Goal: Task Accomplishment & Management: Complete application form

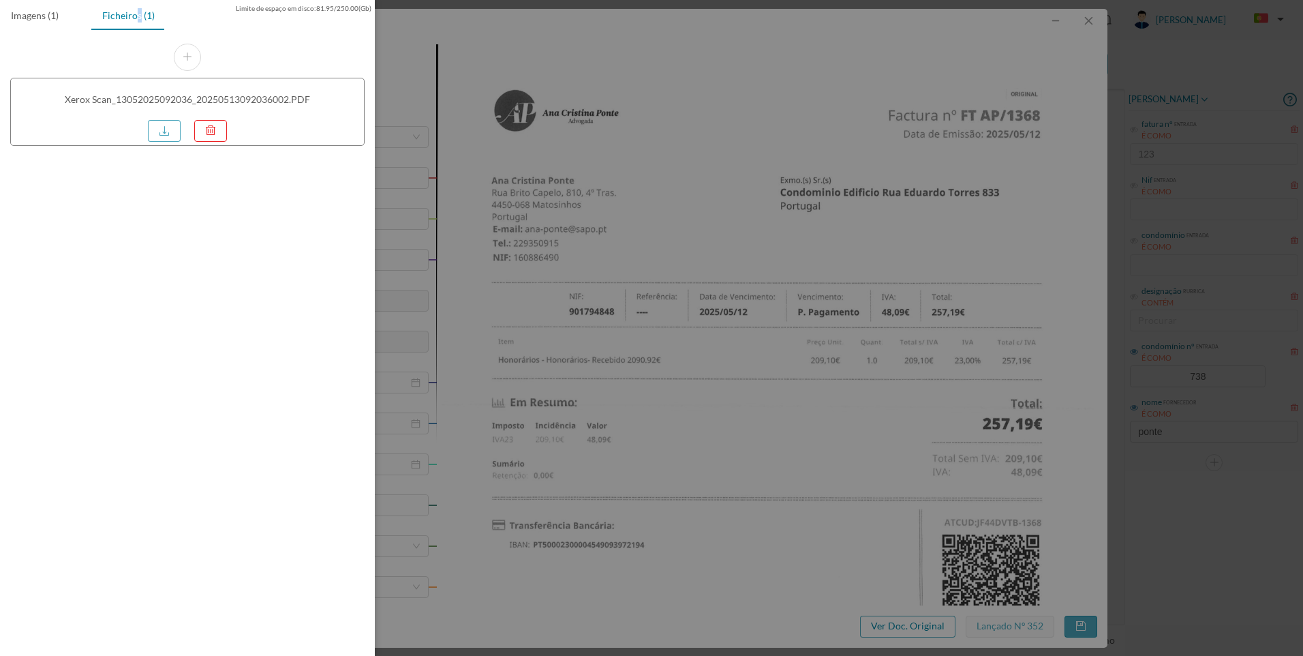
scroll to position [243, 0]
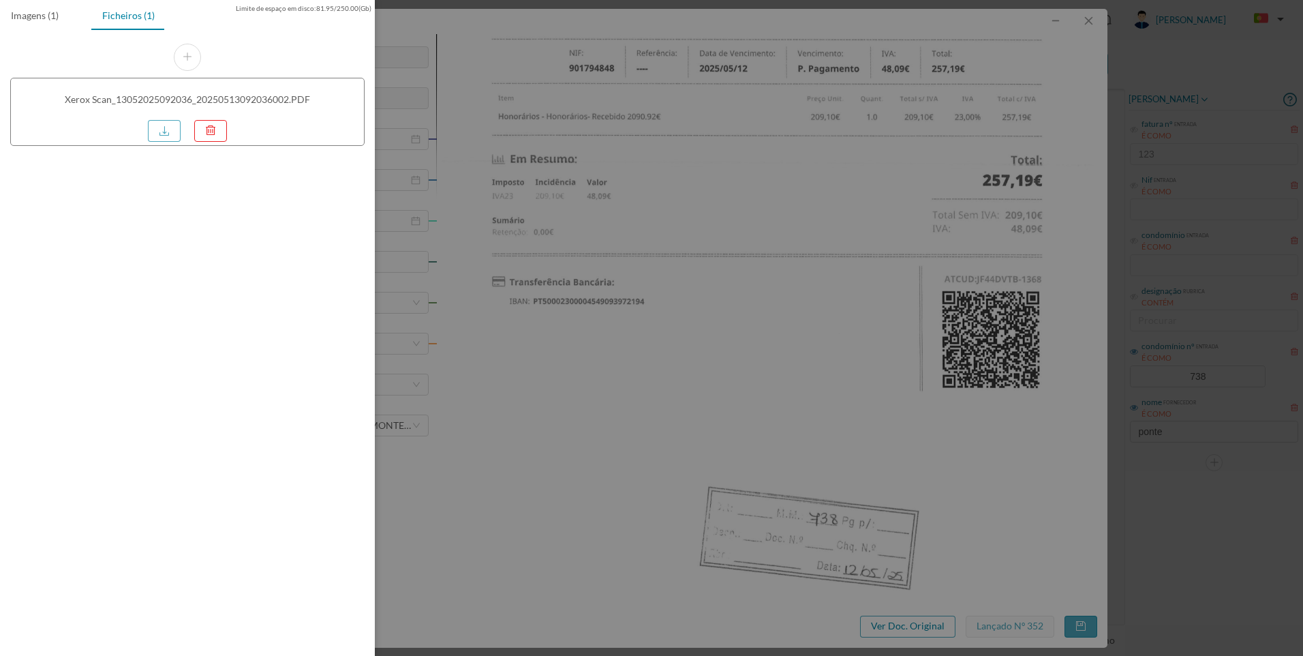
drag, startPoint x: 1175, startPoint y: 181, endPoint x: 1140, endPoint y: 145, distance: 50.6
click at [1166, 174] on div at bounding box center [651, 328] width 1303 height 656
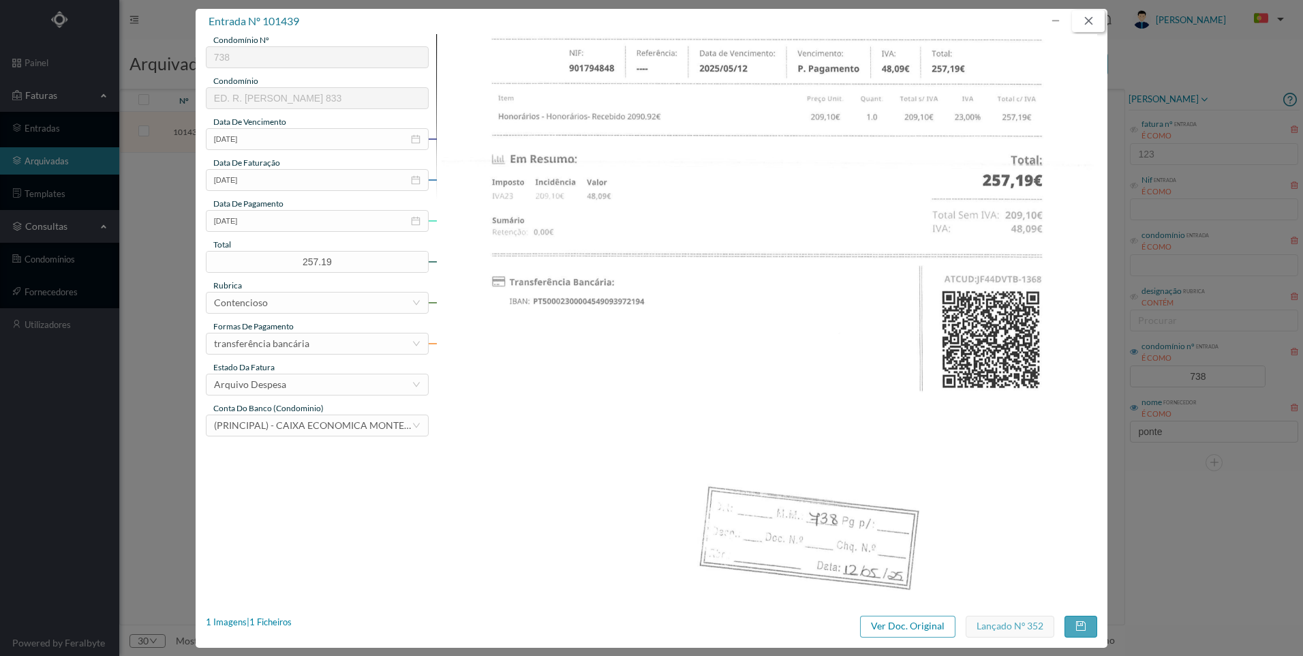
click at [1089, 20] on button "button" at bounding box center [1088, 21] width 33 height 22
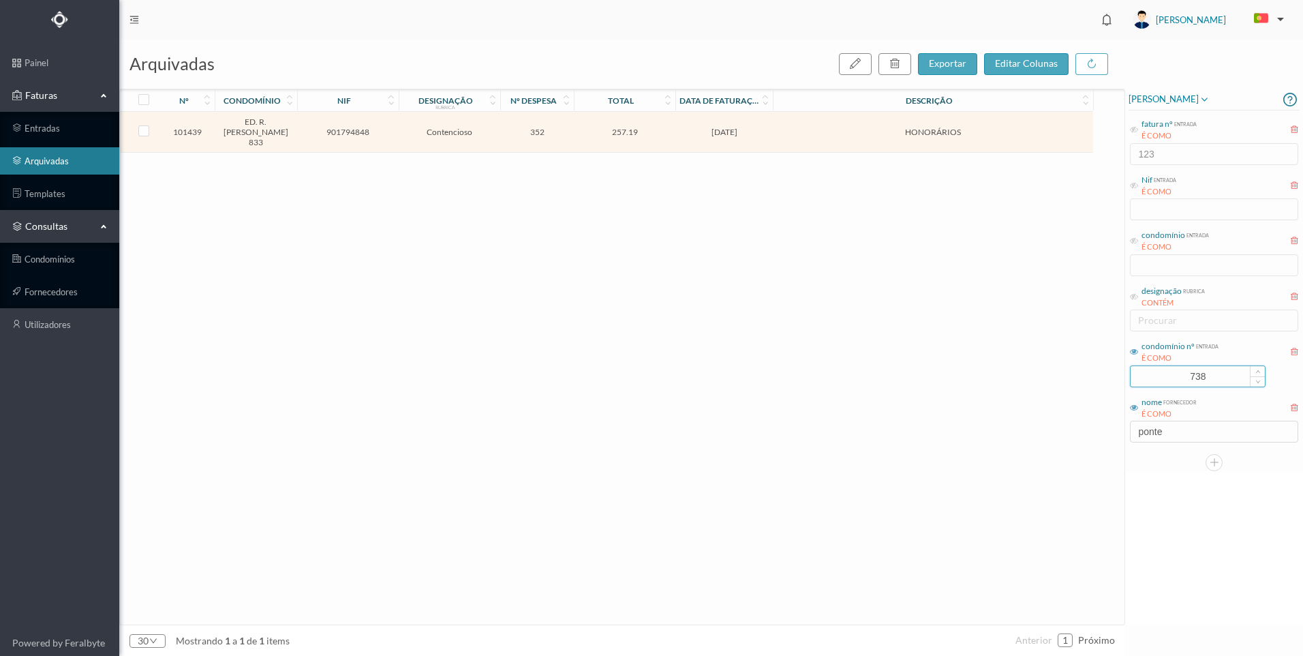
drag, startPoint x: 1225, startPoint y: 380, endPoint x: 1138, endPoint y: 373, distance: 86.9
click at [1138, 373] on input "738" at bounding box center [1198, 376] width 134 height 20
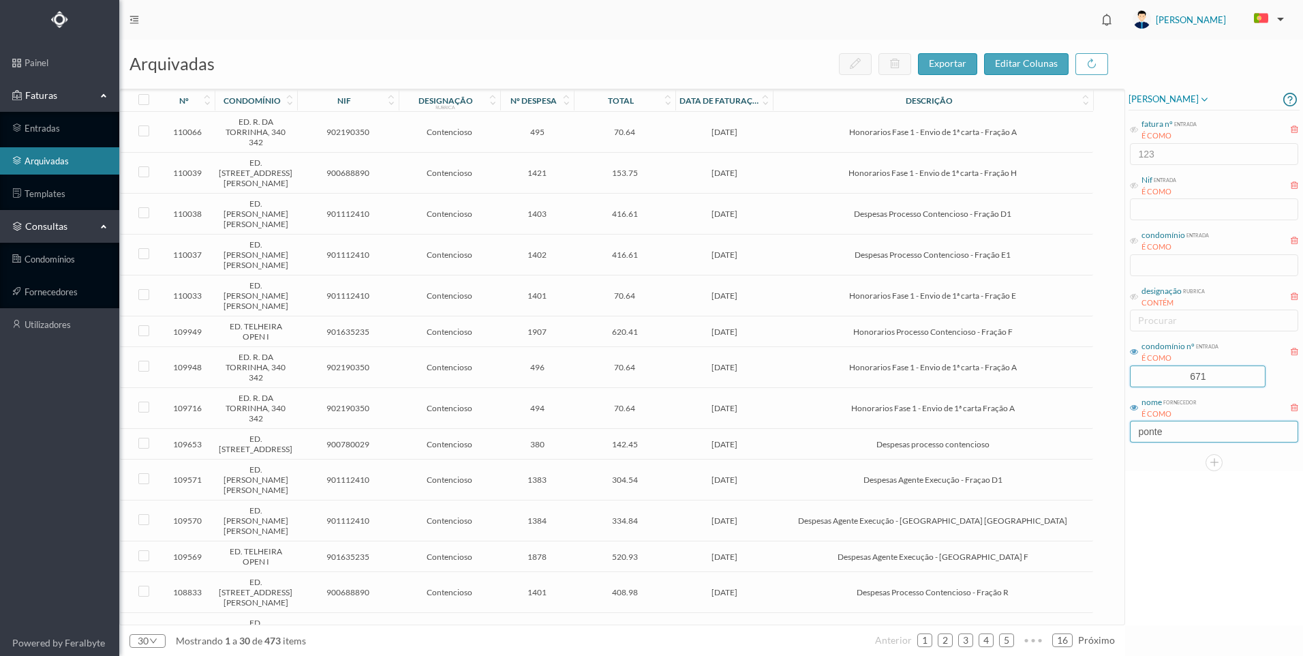
type input "671"
drag, startPoint x: 1170, startPoint y: 436, endPoint x: 1127, endPoint y: 434, distance: 43.0
click at [1127, 434] on div "[PERSON_NAME] fatura nº entrada É COMO 123 Nif entrada É COMO condomínio entrad…" at bounding box center [1214, 280] width 178 height 382
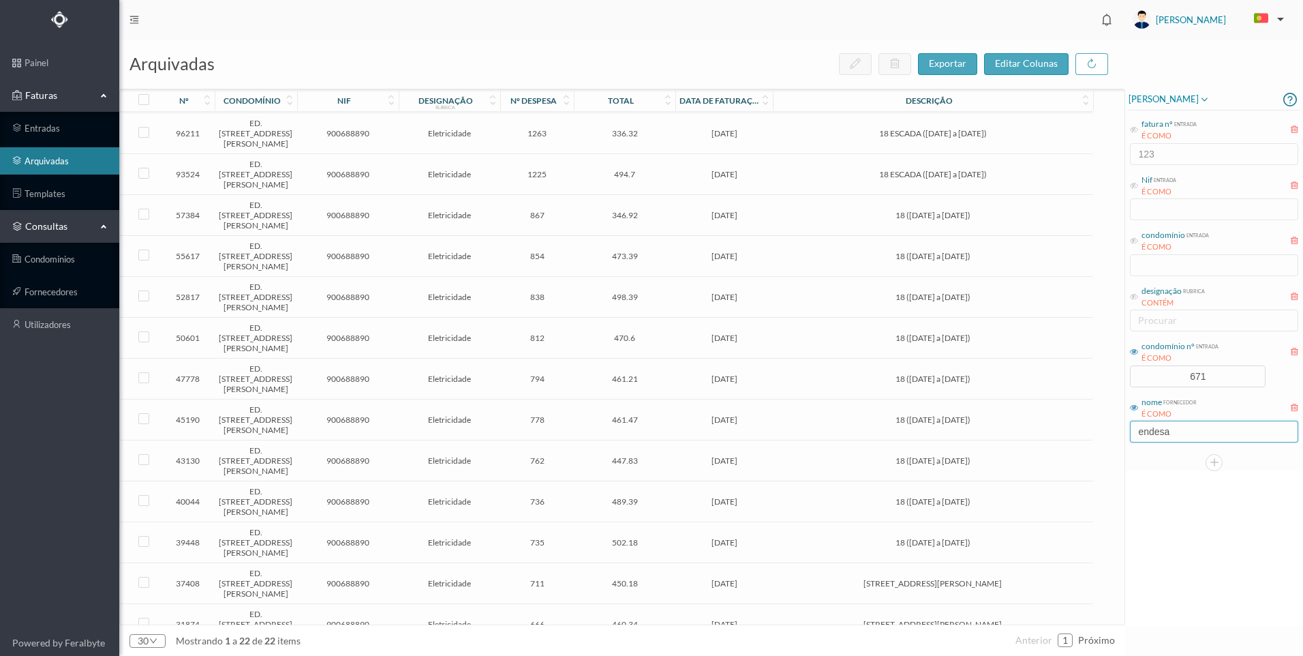
scroll to position [0, 0]
drag, startPoint x: 1185, startPoint y: 434, endPoint x: 1125, endPoint y: 429, distance: 59.5
click at [1125, 429] on div "arquivadas exportar editar colunas nº condomínio nif designação rubrica nº desp…" at bounding box center [711, 348] width 1184 height 616
drag, startPoint x: 1172, startPoint y: 434, endPoint x: 1122, endPoint y: 434, distance: 50.4
click at [1122, 434] on div "arquivadas exportar editar colunas nº condomínio nif designação rubrica nº desp…" at bounding box center [711, 348] width 1184 height 616
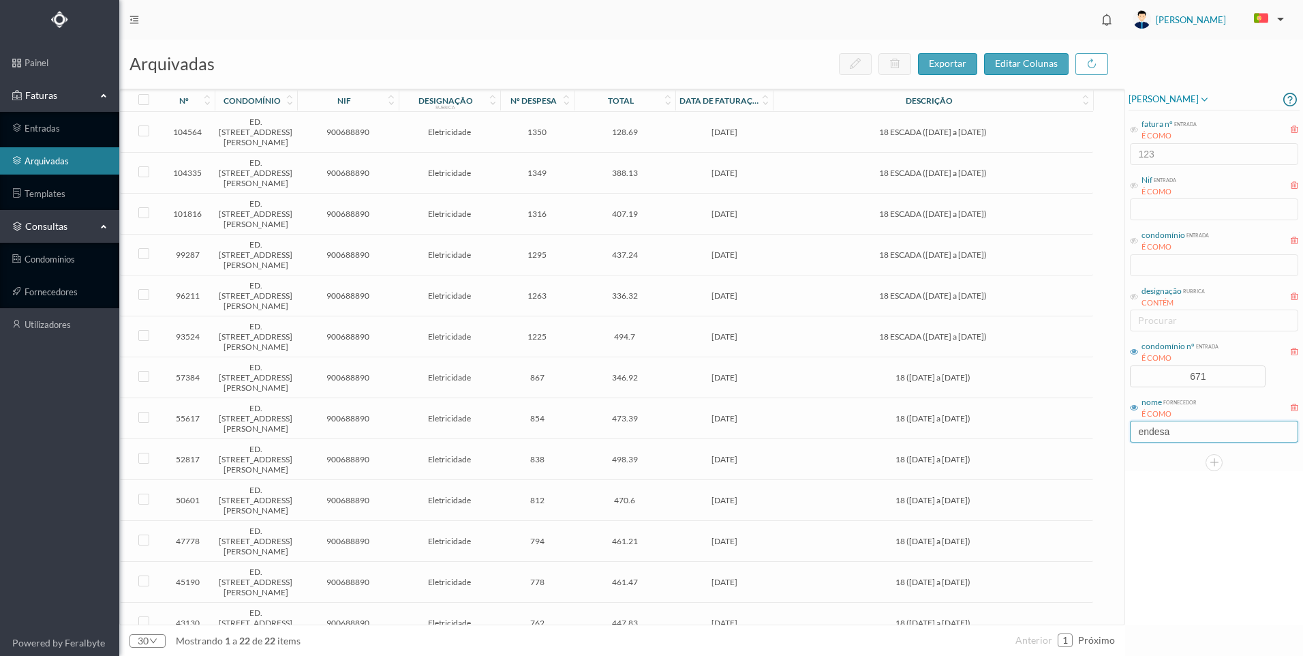
type input "endesa"
click at [714, 127] on span "[DATE]" at bounding box center [724, 132] width 91 height 10
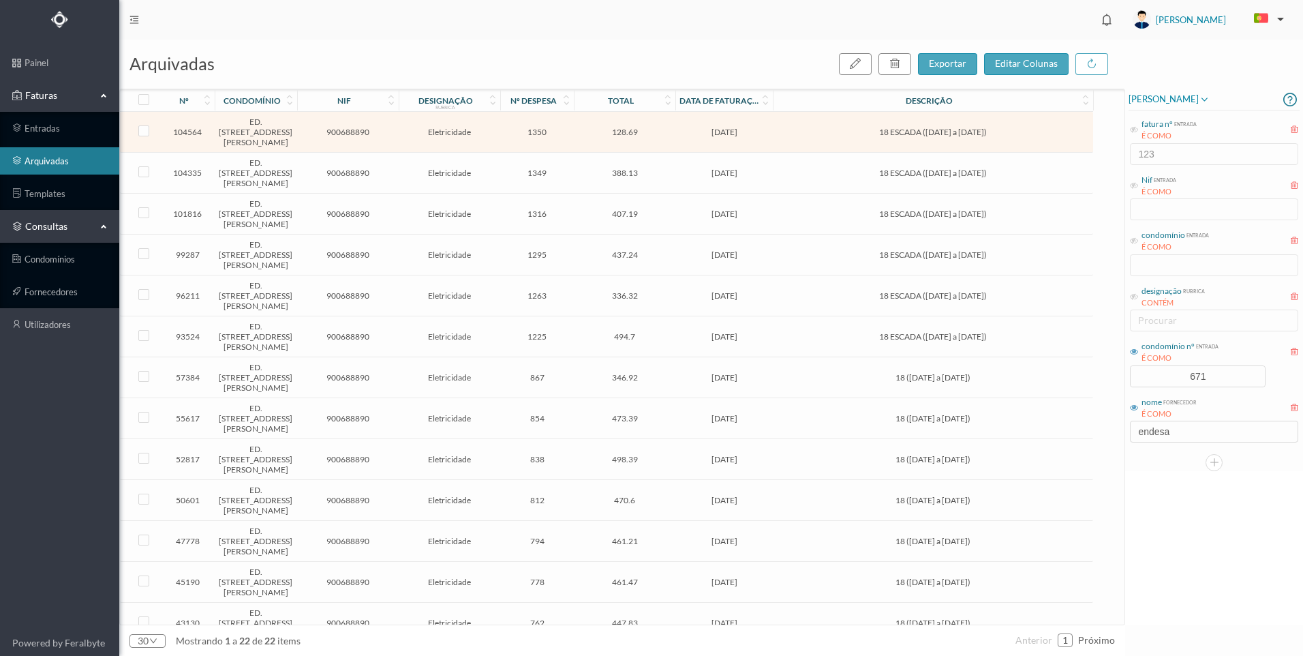
click at [698, 127] on span "[DATE]" at bounding box center [724, 132] width 91 height 10
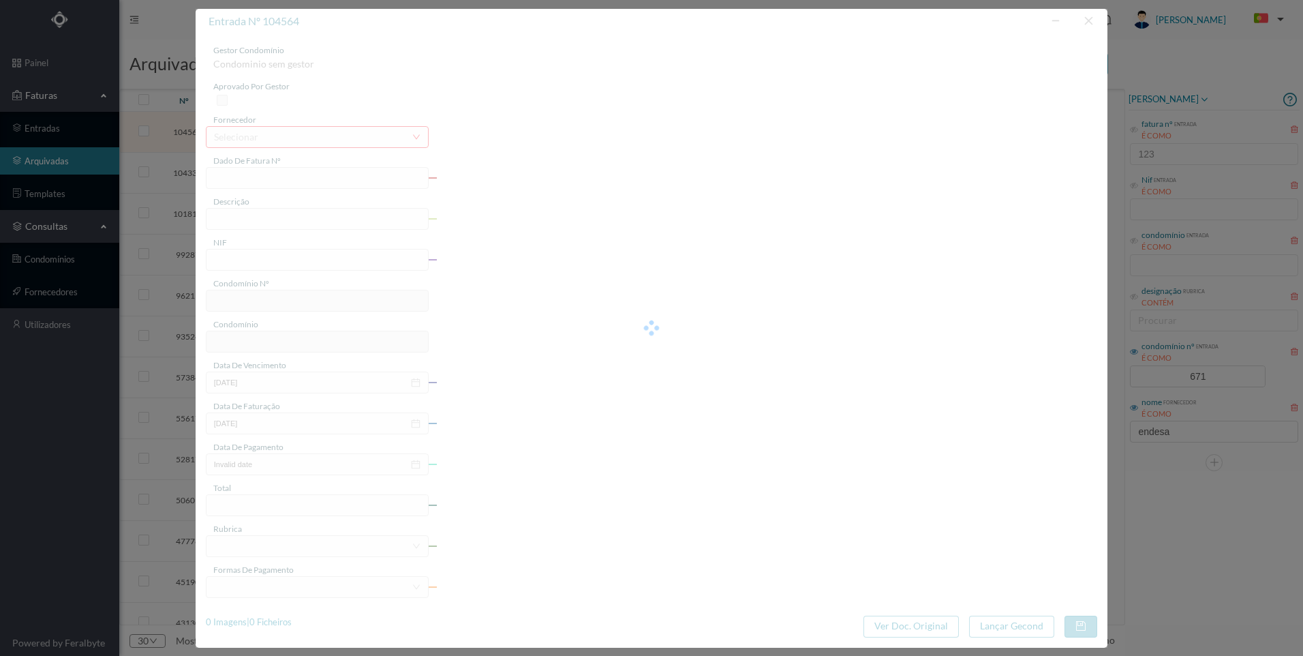
type input "FAC 0270312025/0073310974"
type input "18 ESCADA ([DATE] a [DATE])"
type input "900688890"
type input "[DATE]"
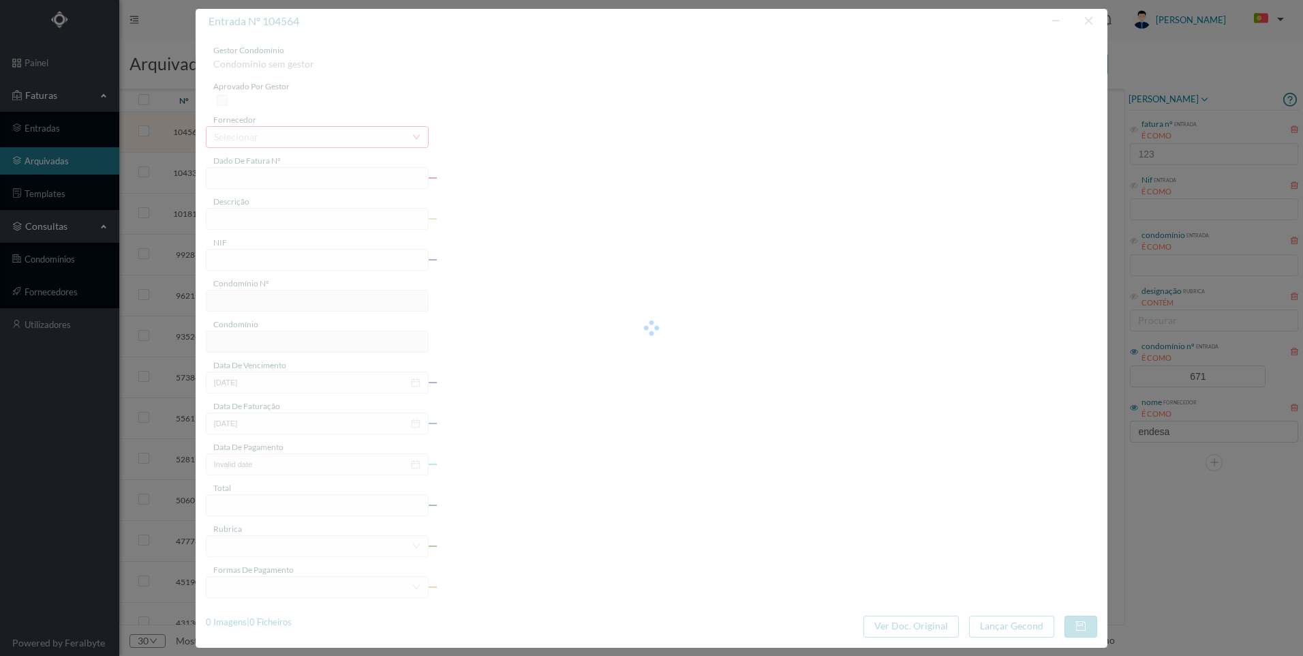
type input "[DATE]"
type input "128.69"
type input "671"
type input "ED. [STREET_ADDRESS][PERSON_NAME]"
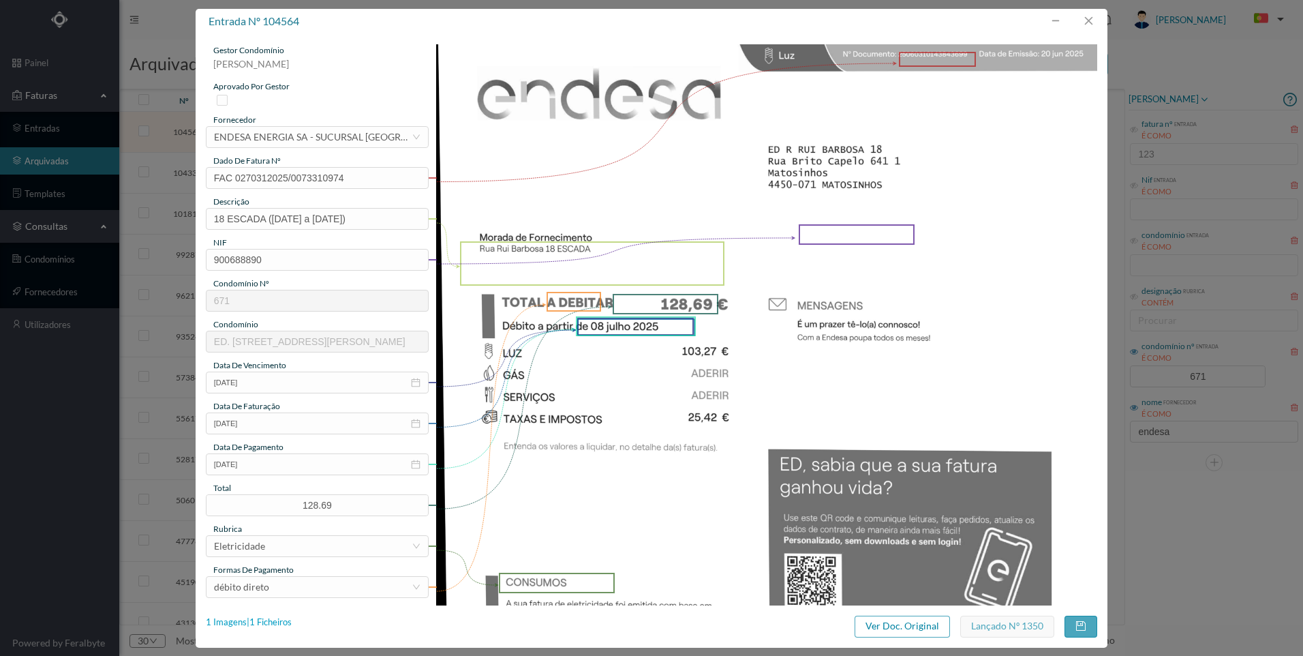
click at [275, 623] on div "1 Imagens | 1 Ficheiros" at bounding box center [249, 623] width 86 height 14
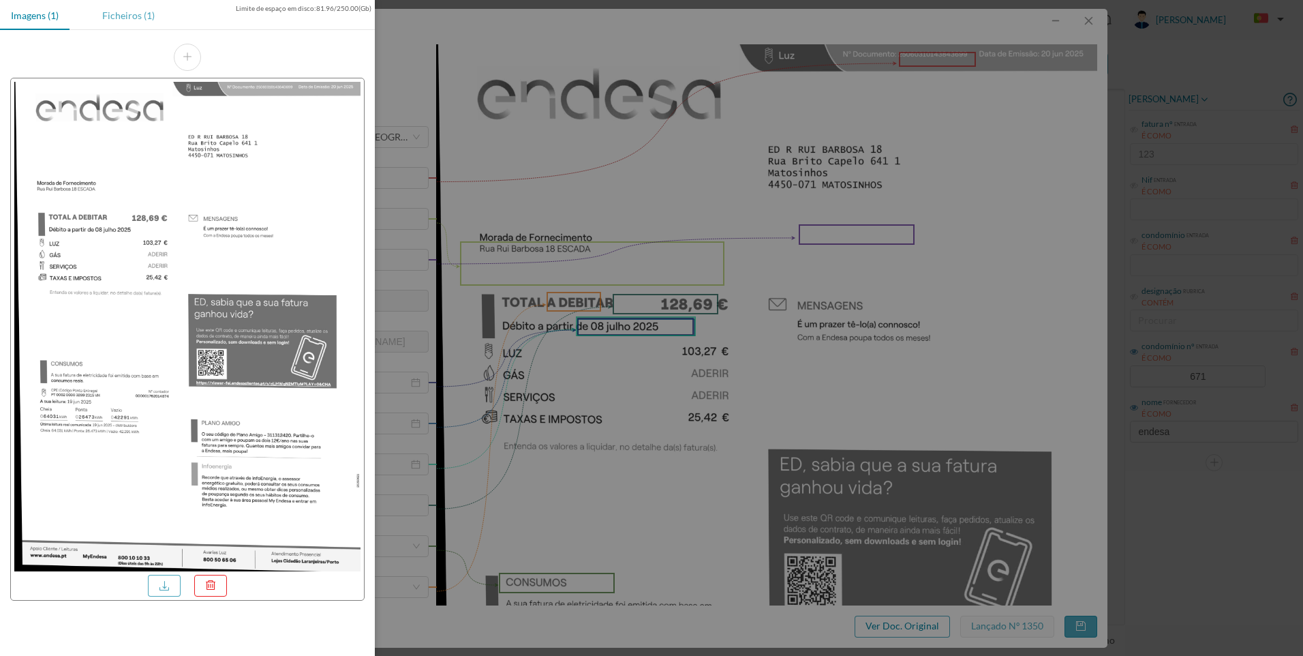
click at [155, 16] on div "Ficheiros (1)" at bounding box center [128, 15] width 74 height 31
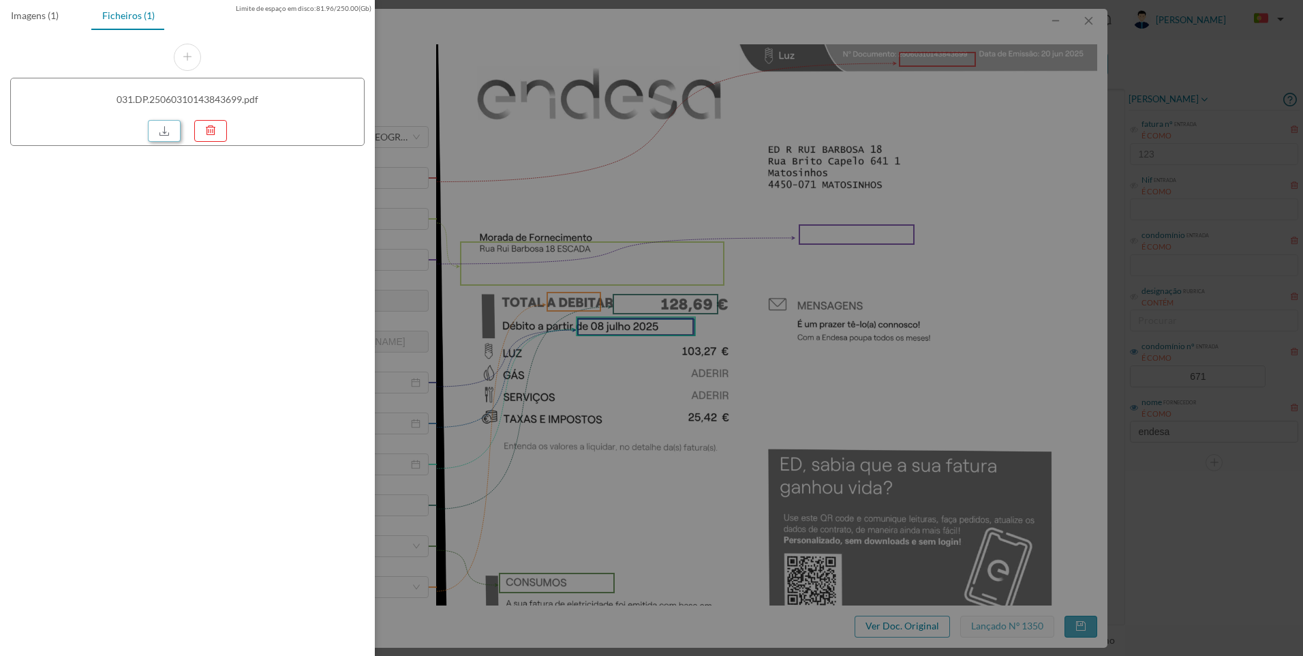
click at [168, 127] on link at bounding box center [164, 131] width 33 height 22
